Goal: Feedback & Contribution: Leave review/rating

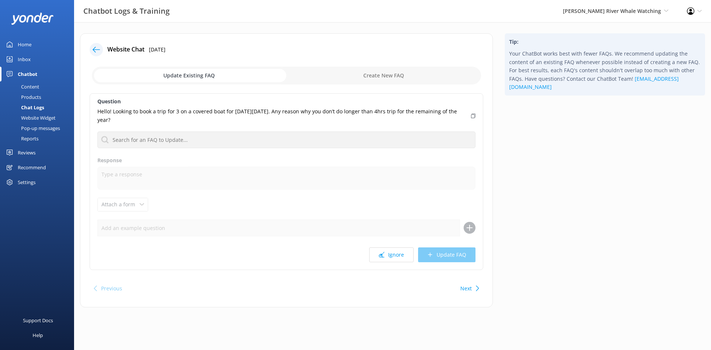
click at [28, 57] on div "Inbox" at bounding box center [24, 59] width 13 height 15
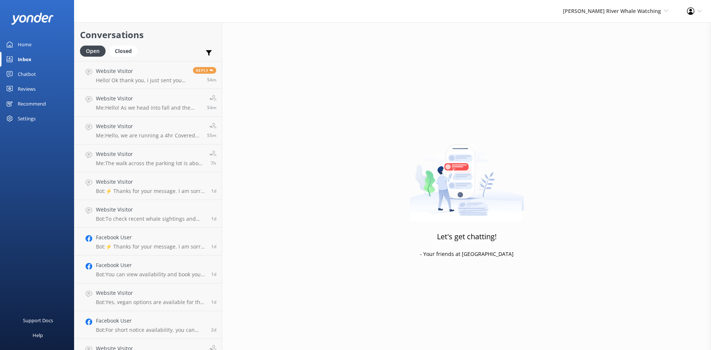
click at [26, 42] on div "Home" at bounding box center [25, 44] width 14 height 15
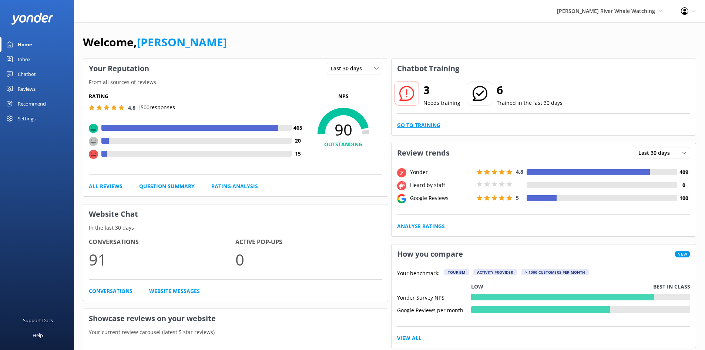
click at [423, 127] on link "Go to Training" at bounding box center [418, 125] width 43 height 8
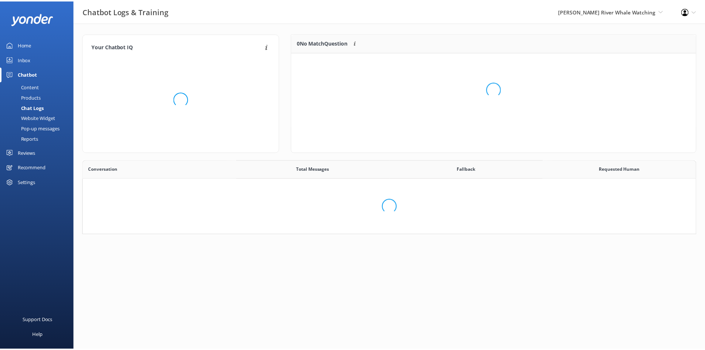
scroll to position [254, 607]
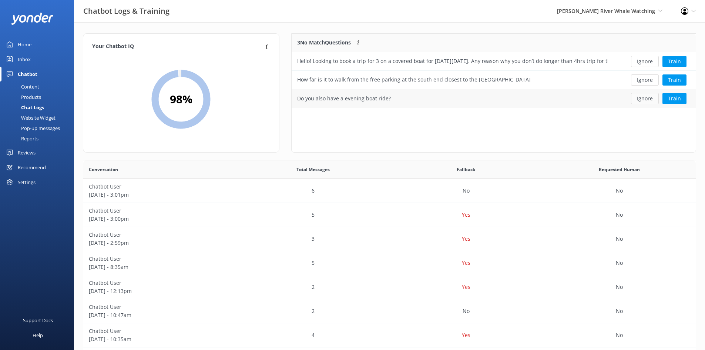
click at [647, 101] on button "Ignore" at bounding box center [645, 98] width 28 height 11
click at [643, 58] on button "Ignore" at bounding box center [645, 61] width 28 height 11
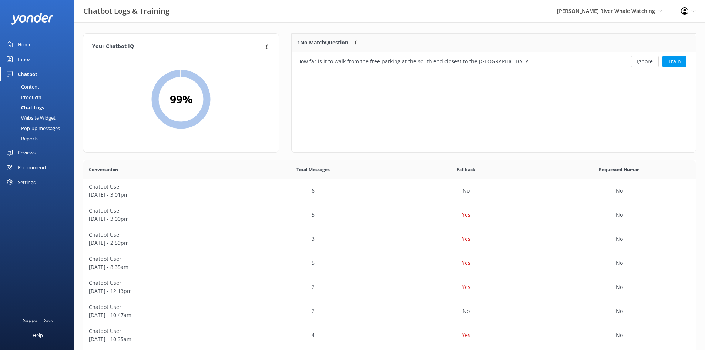
scroll to position [32, 399]
click at [684, 61] on button "Train" at bounding box center [675, 61] width 24 height 11
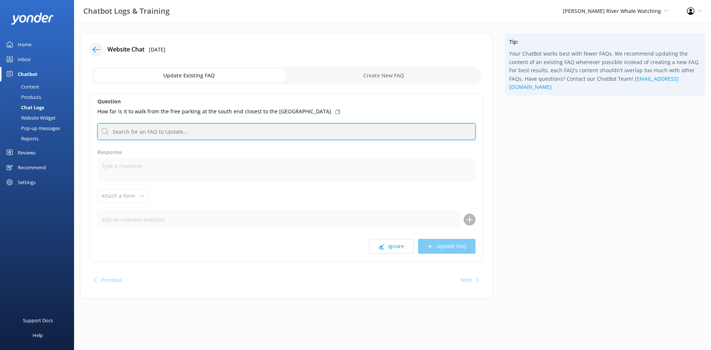
click at [277, 133] on input "text" at bounding box center [286, 131] width 378 height 17
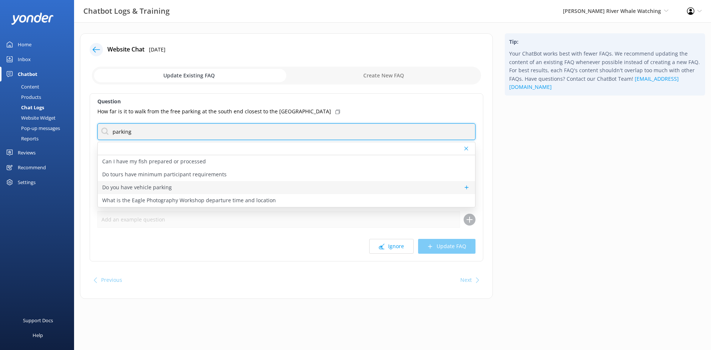
type input "parking"
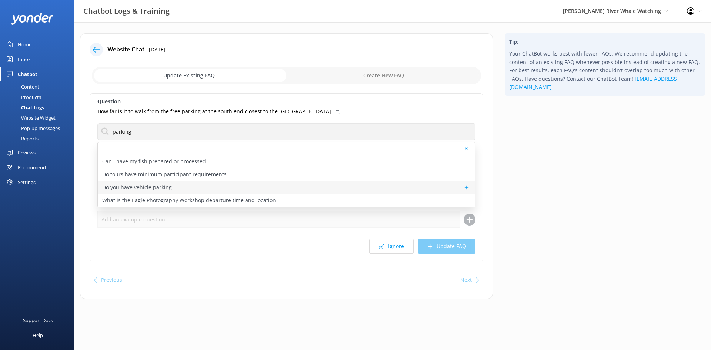
click at [221, 188] on div "Do you have vehicle parking" at bounding box center [286, 187] width 377 height 13
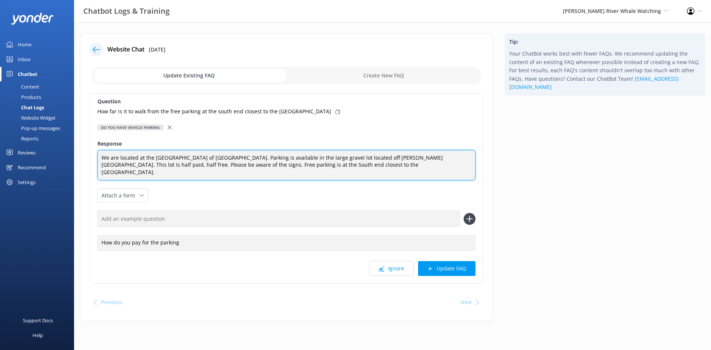
click at [385, 171] on textarea "We are located at the [GEOGRAPHIC_DATA] of [GEOGRAPHIC_DATA]. Parking is availa…" at bounding box center [286, 165] width 378 height 31
click at [391, 167] on textarea "We are located at the [GEOGRAPHIC_DATA] of [GEOGRAPHIC_DATA]. Parking is availa…" at bounding box center [286, 165] width 378 height 31
click at [133, 175] on textarea "We are located at the [GEOGRAPHIC_DATA] of [GEOGRAPHIC_DATA]. Parking is availa…" at bounding box center [286, 165] width 378 height 31
type textarea "We are located at the [GEOGRAPHIC_DATA] of [GEOGRAPHIC_DATA]. Parking is availa…"
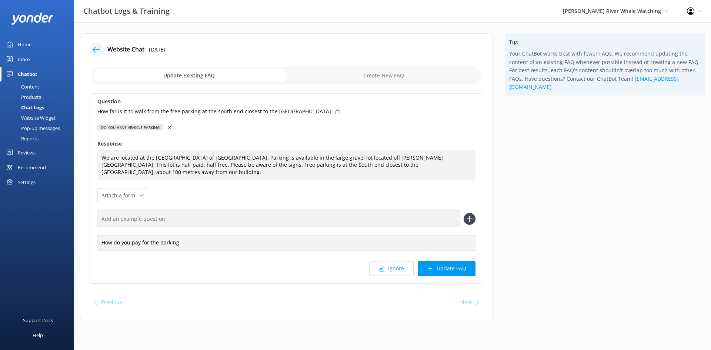
click at [297, 218] on input "text" at bounding box center [278, 218] width 363 height 17
type input "walking distance"
click at [468, 217] on icon at bounding box center [470, 219] width 12 height 12
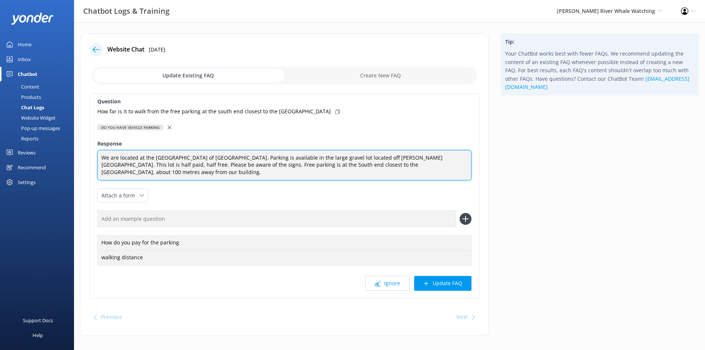
click at [358, 163] on textarea "We are located at the [GEOGRAPHIC_DATA] of [GEOGRAPHIC_DATA]. Parking is availa…" at bounding box center [284, 165] width 374 height 31
type textarea "We are located at the [GEOGRAPHIC_DATA] of [GEOGRAPHIC_DATA]. Parking is availa…"
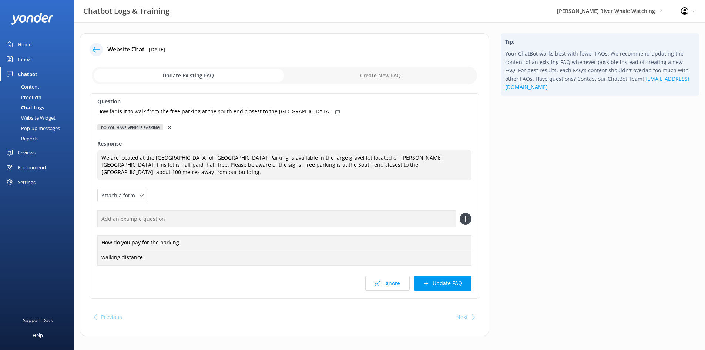
click at [453, 284] on button "Update FAQ" at bounding box center [442, 283] width 57 height 15
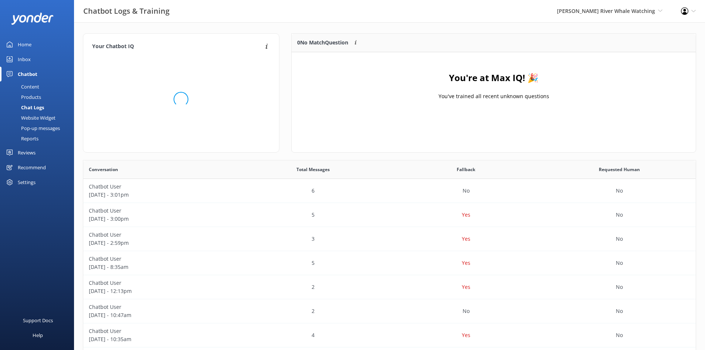
scroll to position [87, 399]
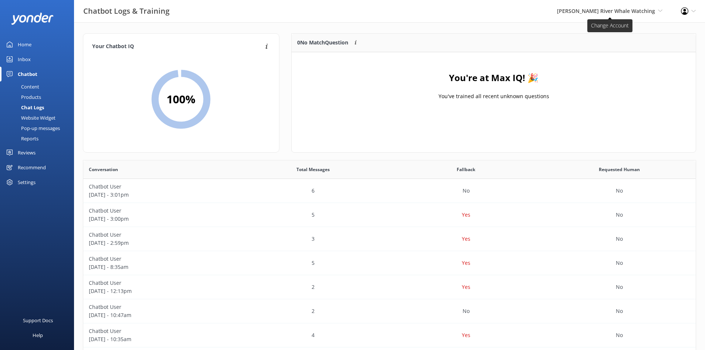
click at [601, 10] on span "[PERSON_NAME] River Whale Watching" at bounding box center [606, 10] width 98 height 7
click at [647, 30] on link "Wildcoast Adventures" at bounding box center [635, 32] width 74 height 18
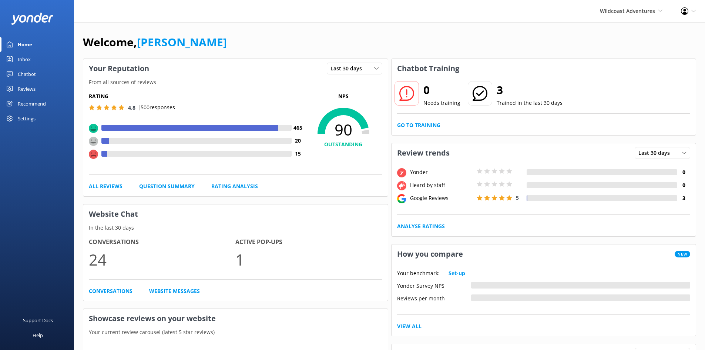
click at [24, 87] on div "Reviews" at bounding box center [27, 88] width 18 height 15
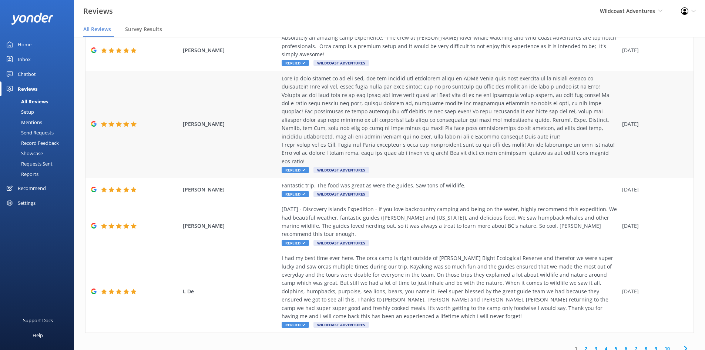
scroll to position [15, 0]
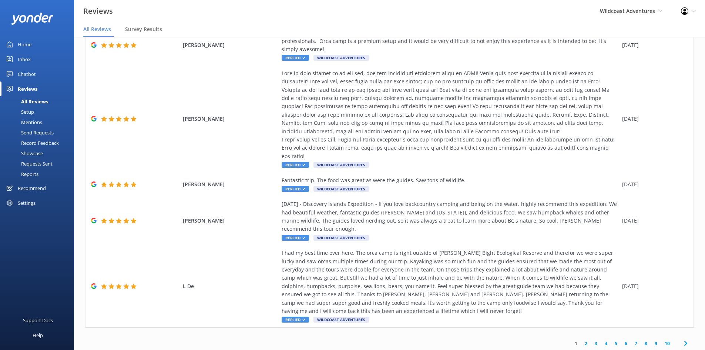
click at [582, 340] on link "2" at bounding box center [586, 343] width 10 height 7
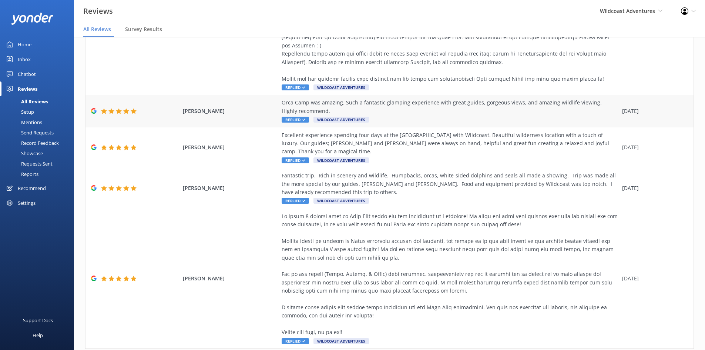
scroll to position [569, 0]
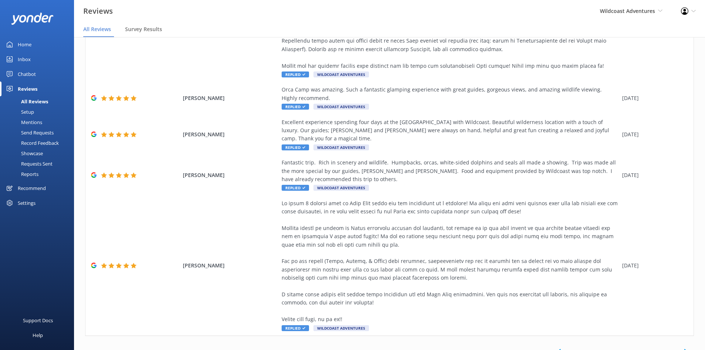
click at [591, 348] on link "3" at bounding box center [596, 351] width 10 height 7
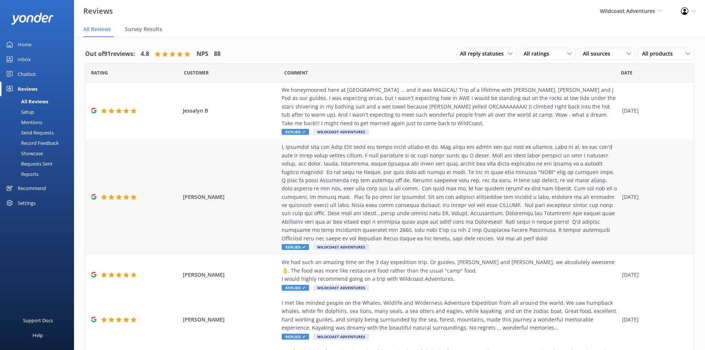
scroll to position [361, 0]
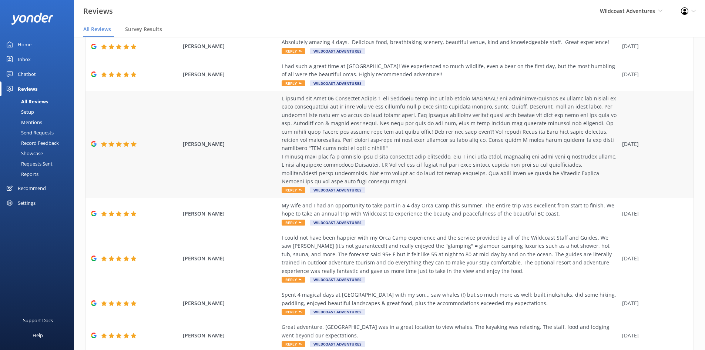
scroll to position [163, 0]
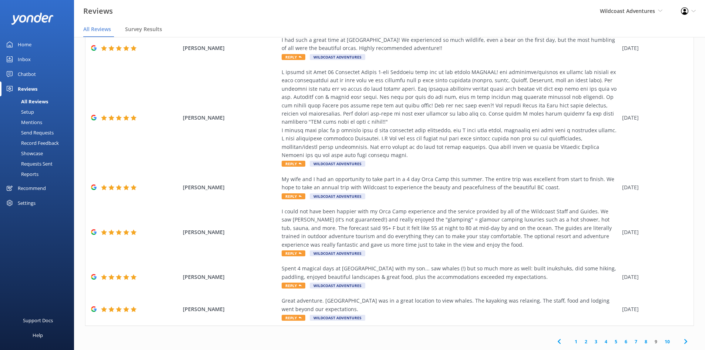
click at [621, 341] on link "6" at bounding box center [626, 341] width 10 height 7
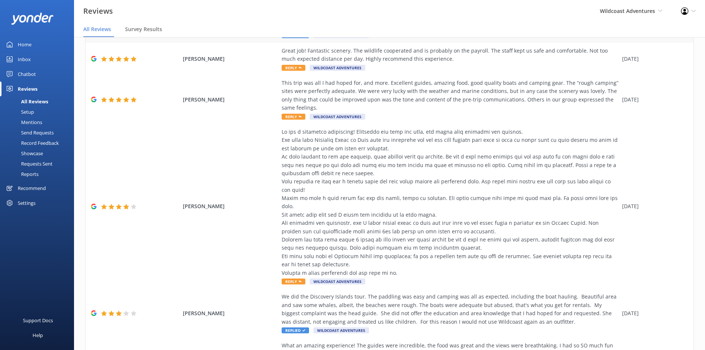
scroll to position [420, 0]
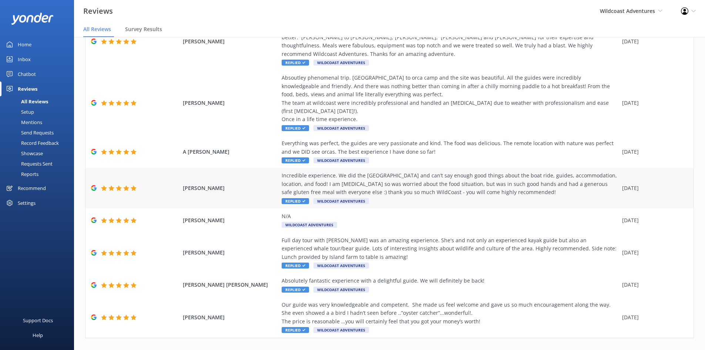
scroll to position [154, 0]
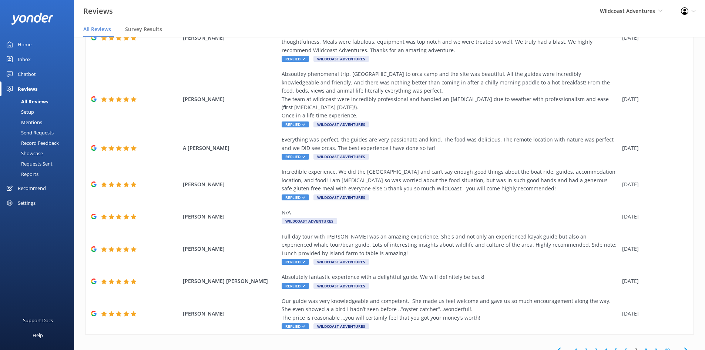
click at [641, 347] on link "8" at bounding box center [646, 350] width 10 height 7
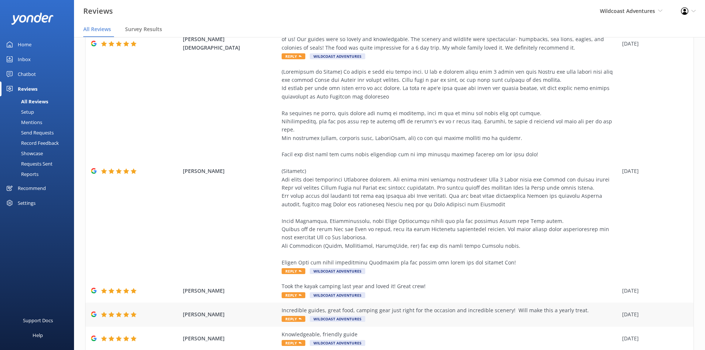
scroll to position [295, 0]
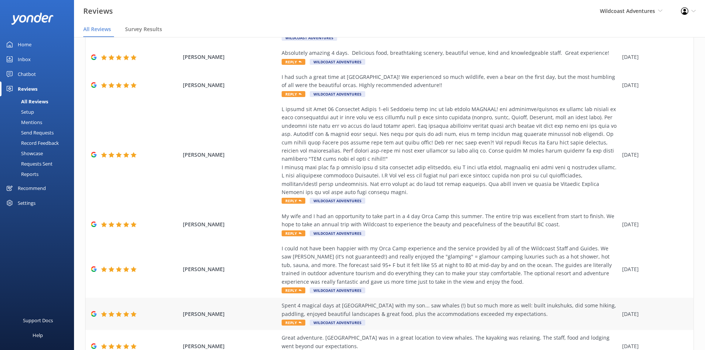
scroll to position [163, 0]
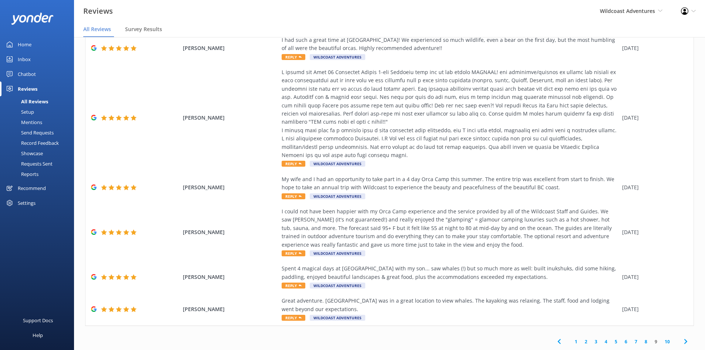
click at [642, 344] on link "8" at bounding box center [646, 341] width 10 height 7
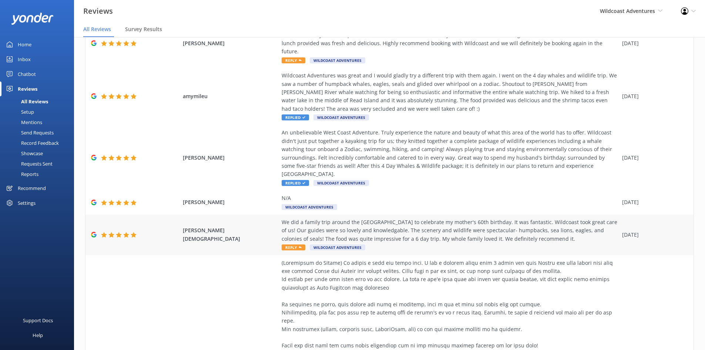
scroll to position [295, 0]
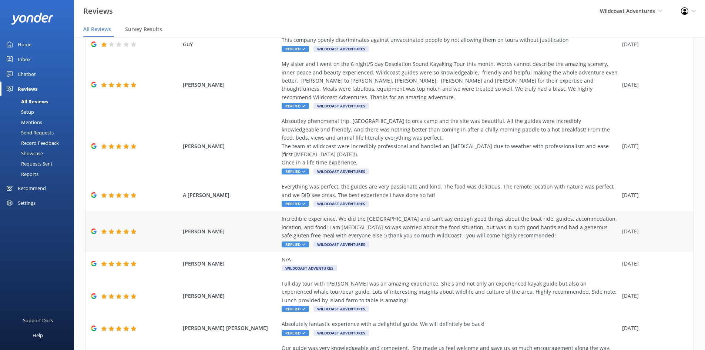
scroll to position [154, 0]
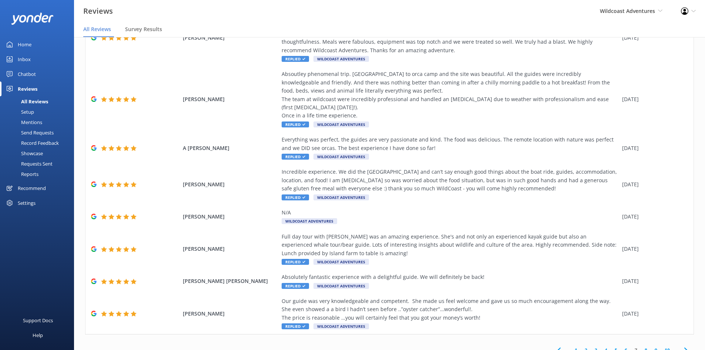
click at [621, 347] on link "6" at bounding box center [626, 350] width 10 height 7
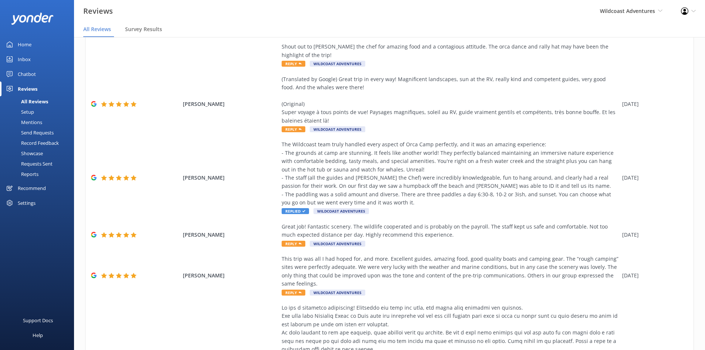
scroll to position [420, 0]
